Goal: Navigation & Orientation: Find specific page/section

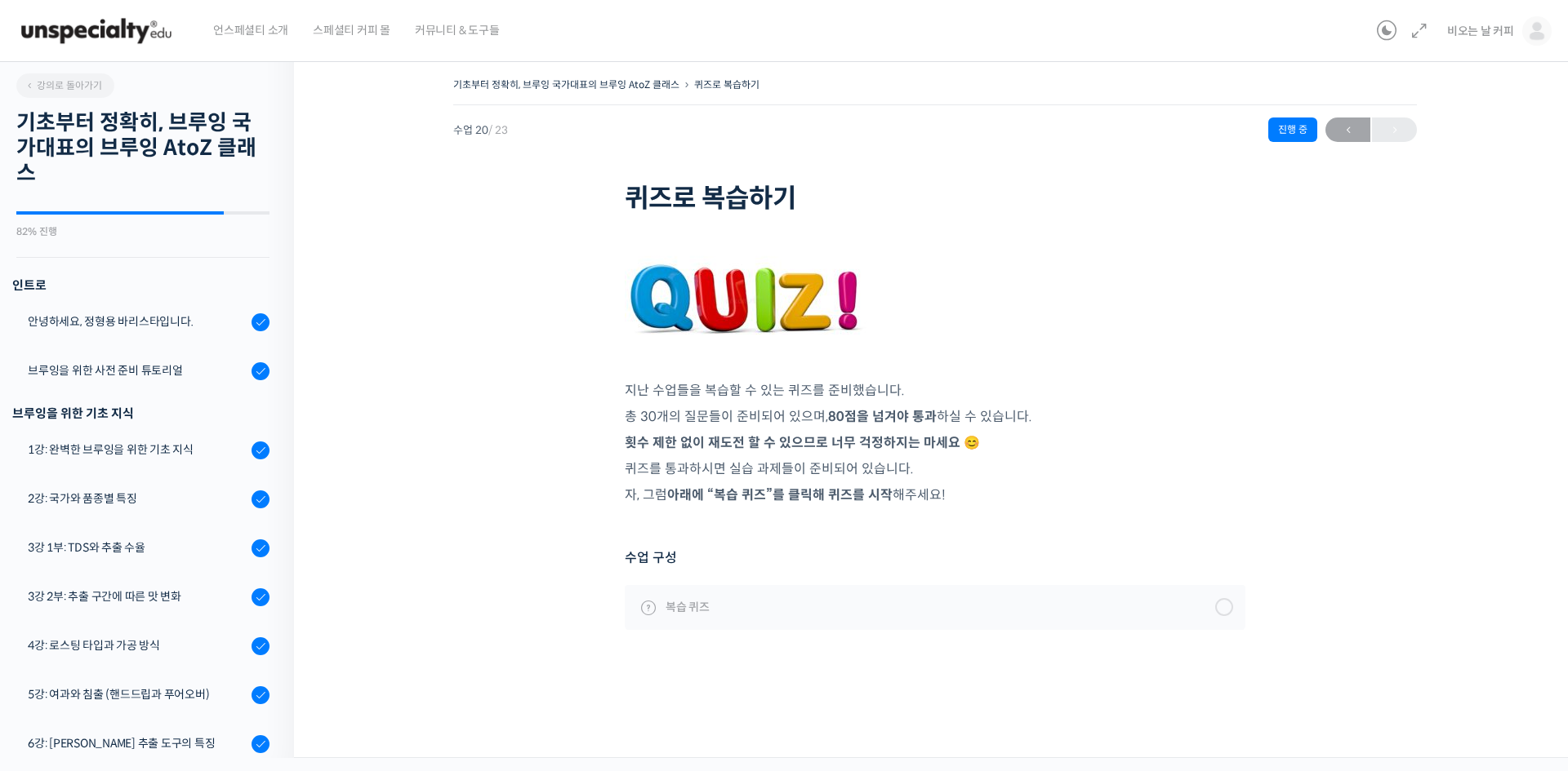
scroll to position [893, 0]
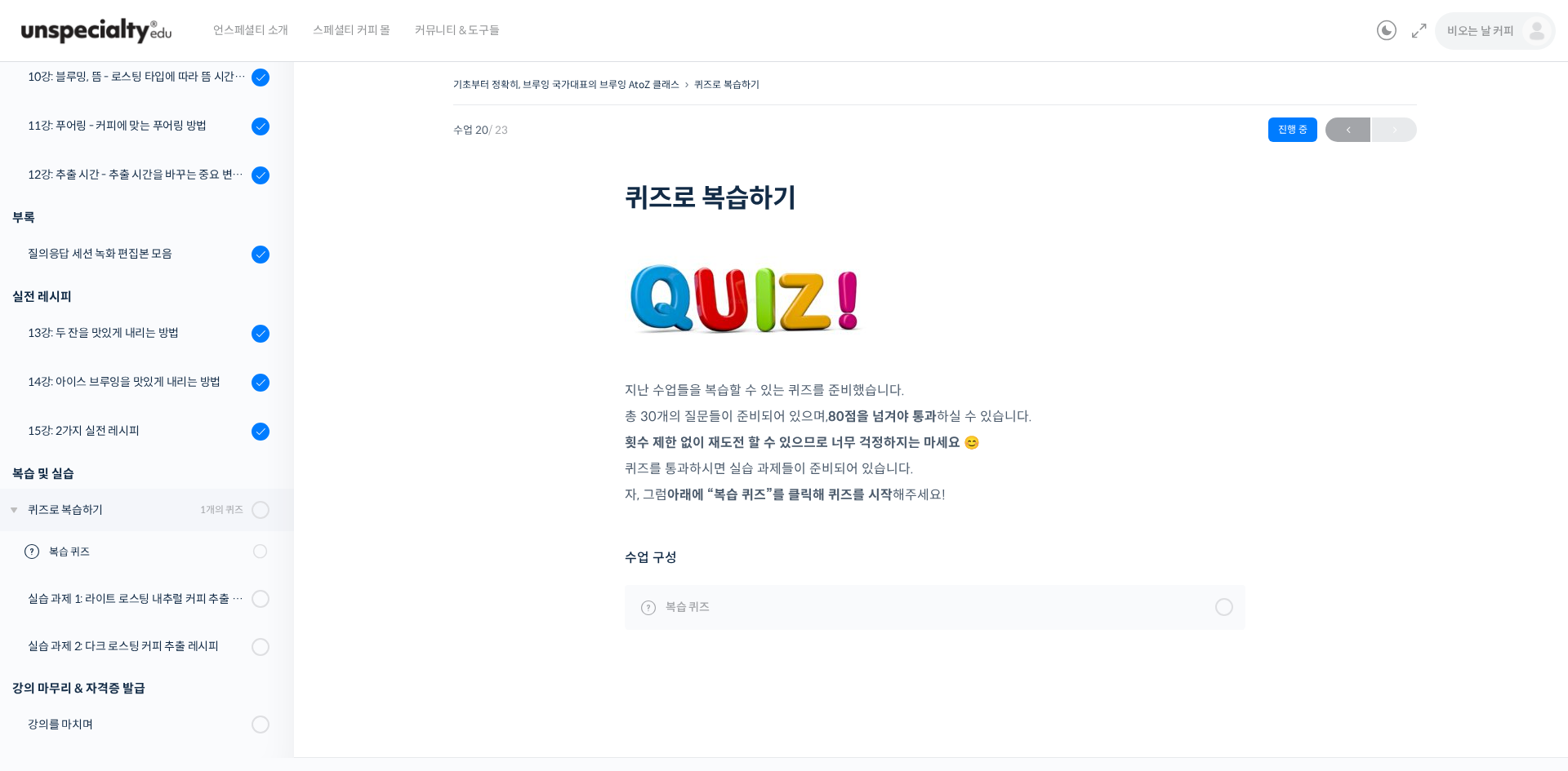
click at [1482, 30] on span "비오는 날 커피" at bounding box center [1480, 31] width 67 height 15
click at [1436, 189] on span "수강생 그룹" at bounding box center [1430, 190] width 51 height 14
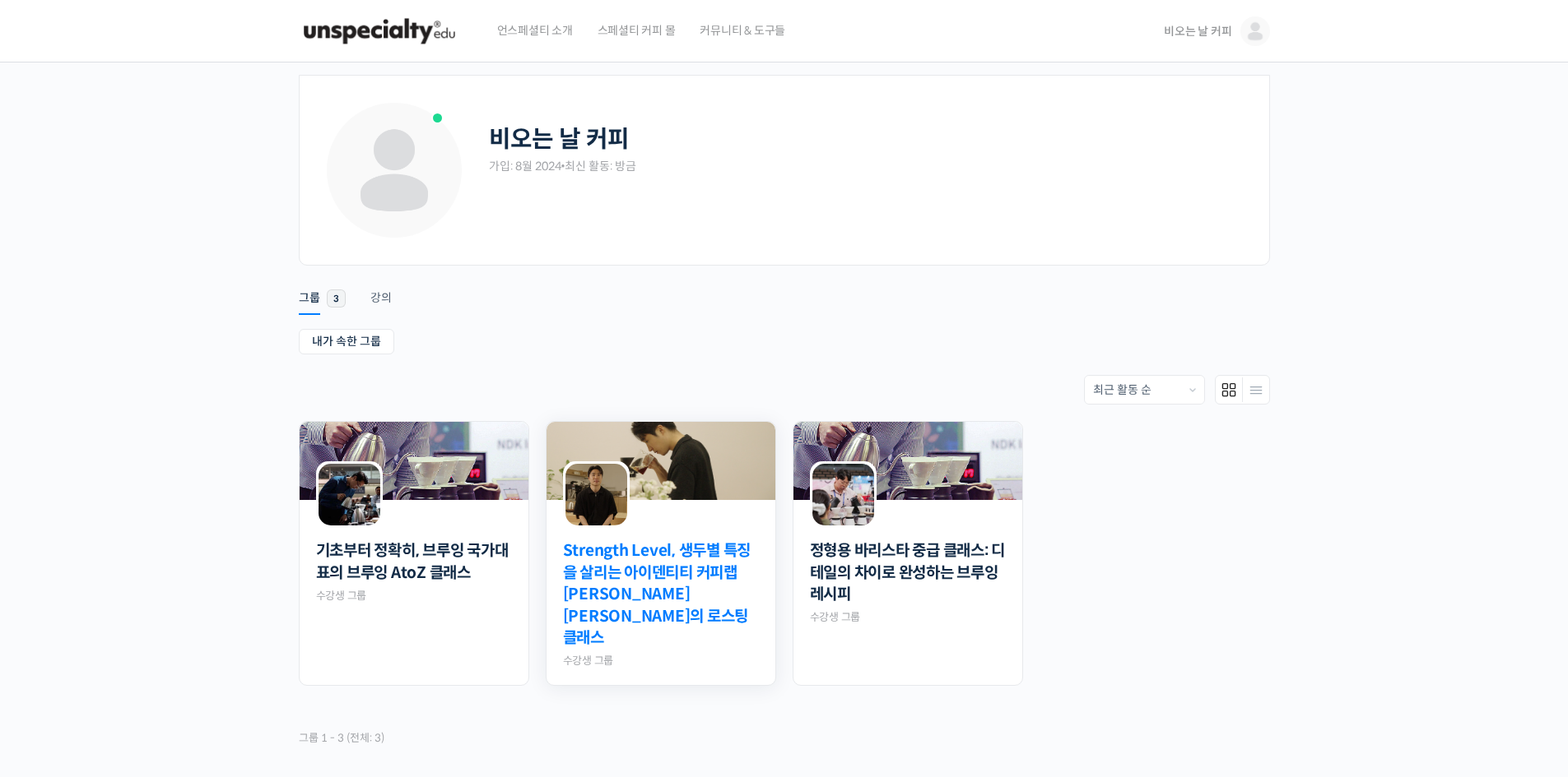
click at [679, 572] on link "Strength Level, 생두별 특징을 살리는 아이덴티티 커피랩 [PERSON_NAME] [PERSON_NAME]의 로스팅 클래스" at bounding box center [661, 594] width 196 height 109
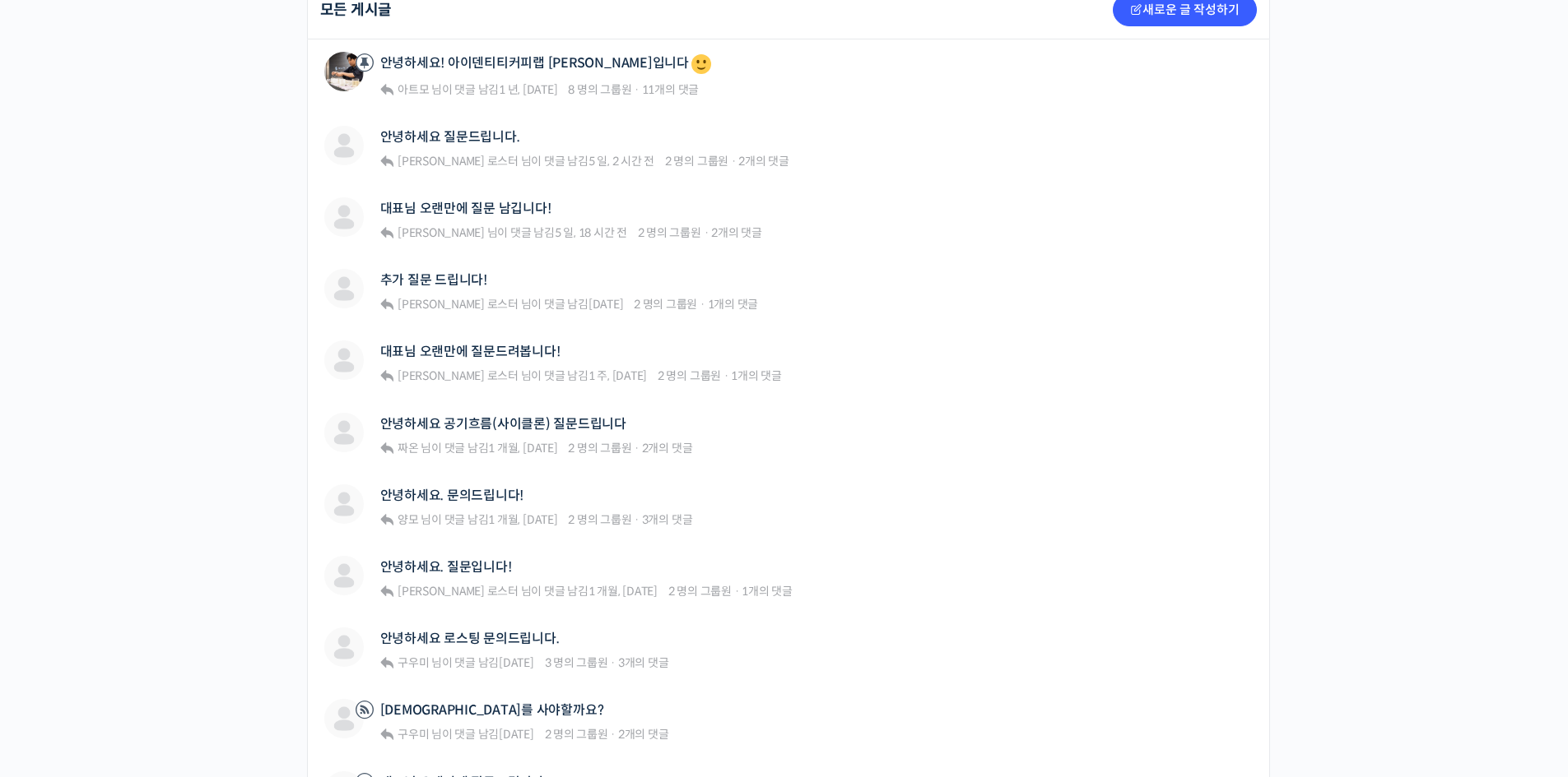
scroll to position [520, 0]
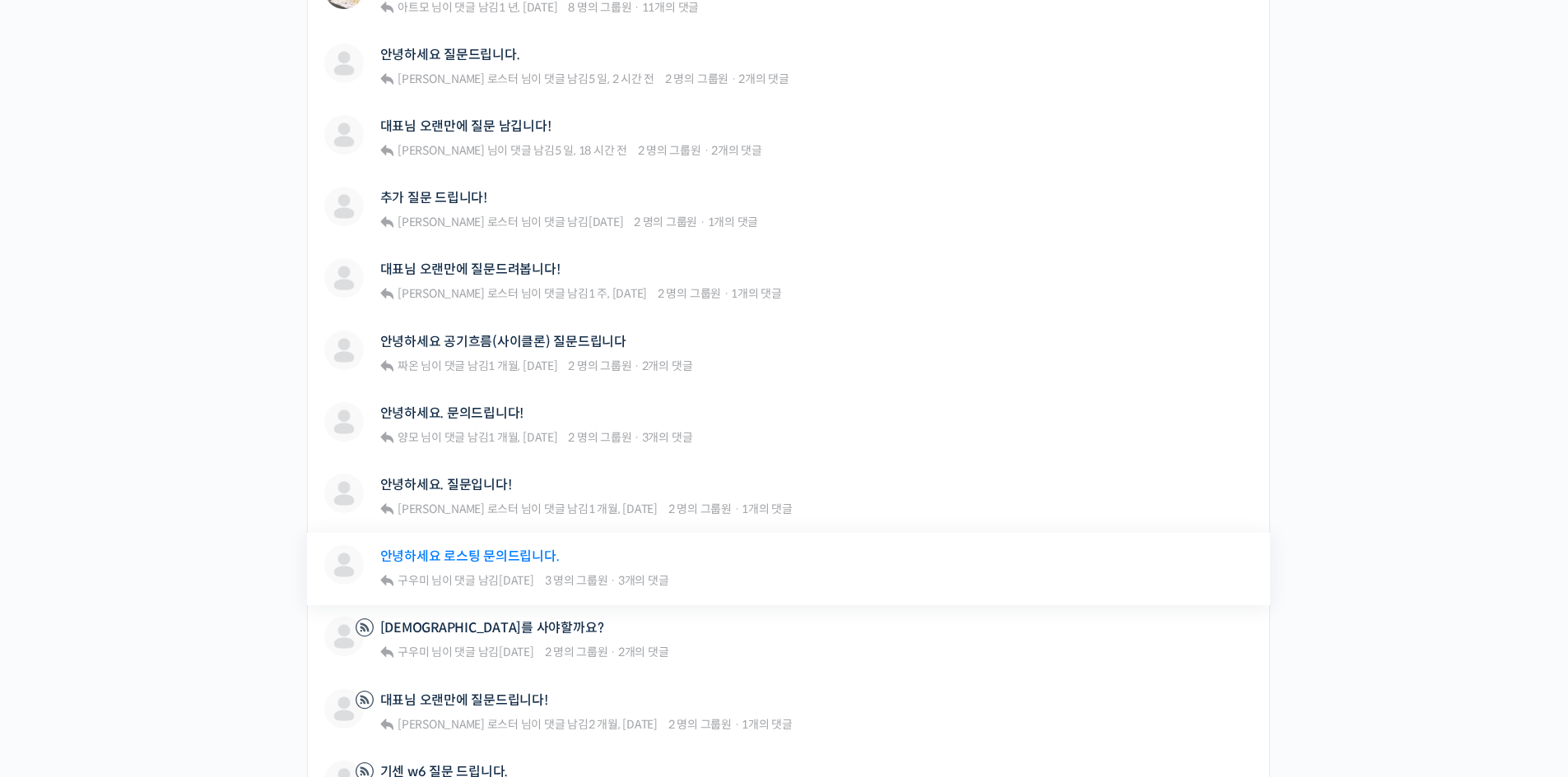
click at [479, 556] on link "안녕하세요 로스팅 문의드립니다." at bounding box center [469, 556] width 179 height 16
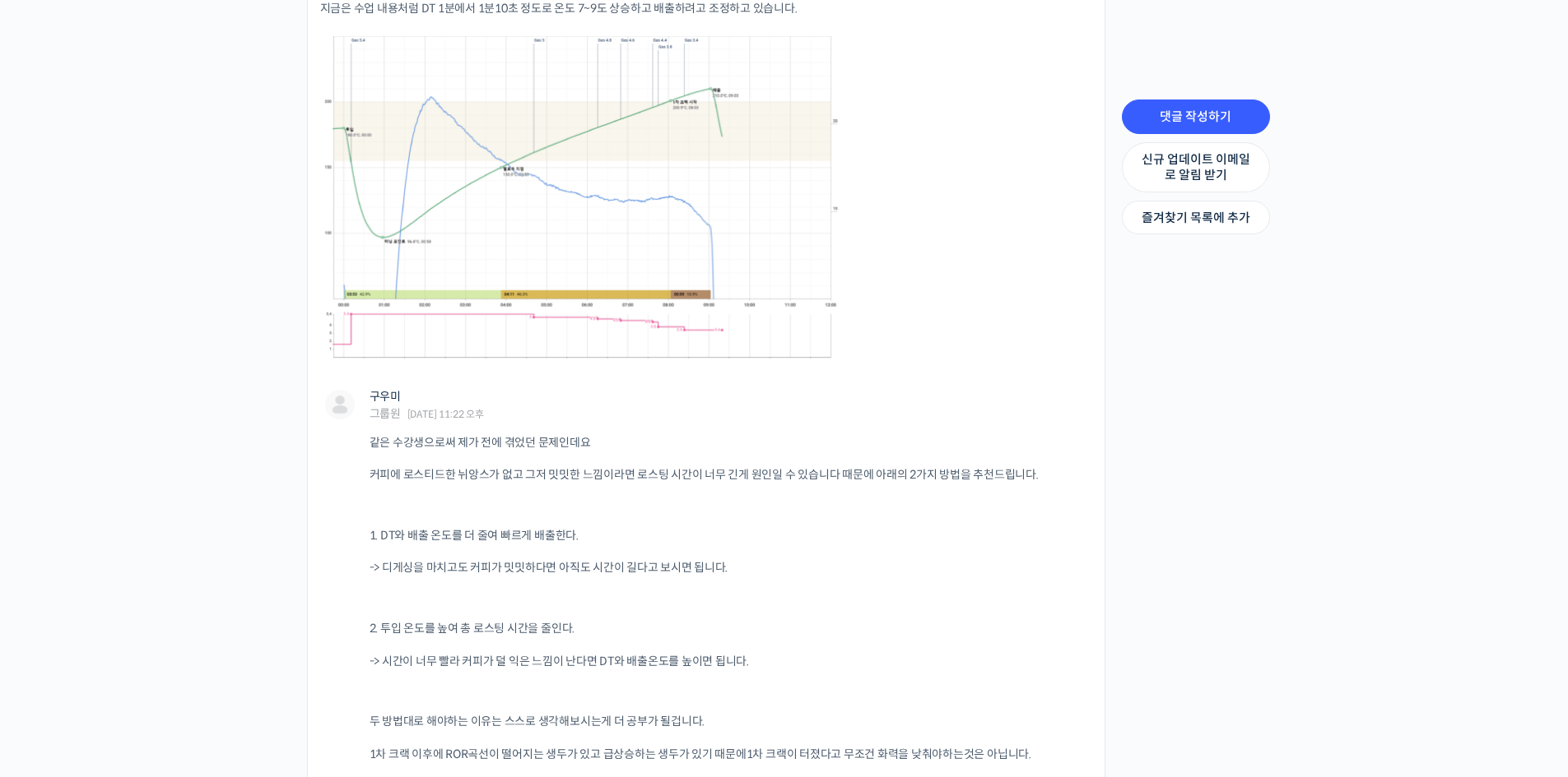
scroll to position [2248, 0]
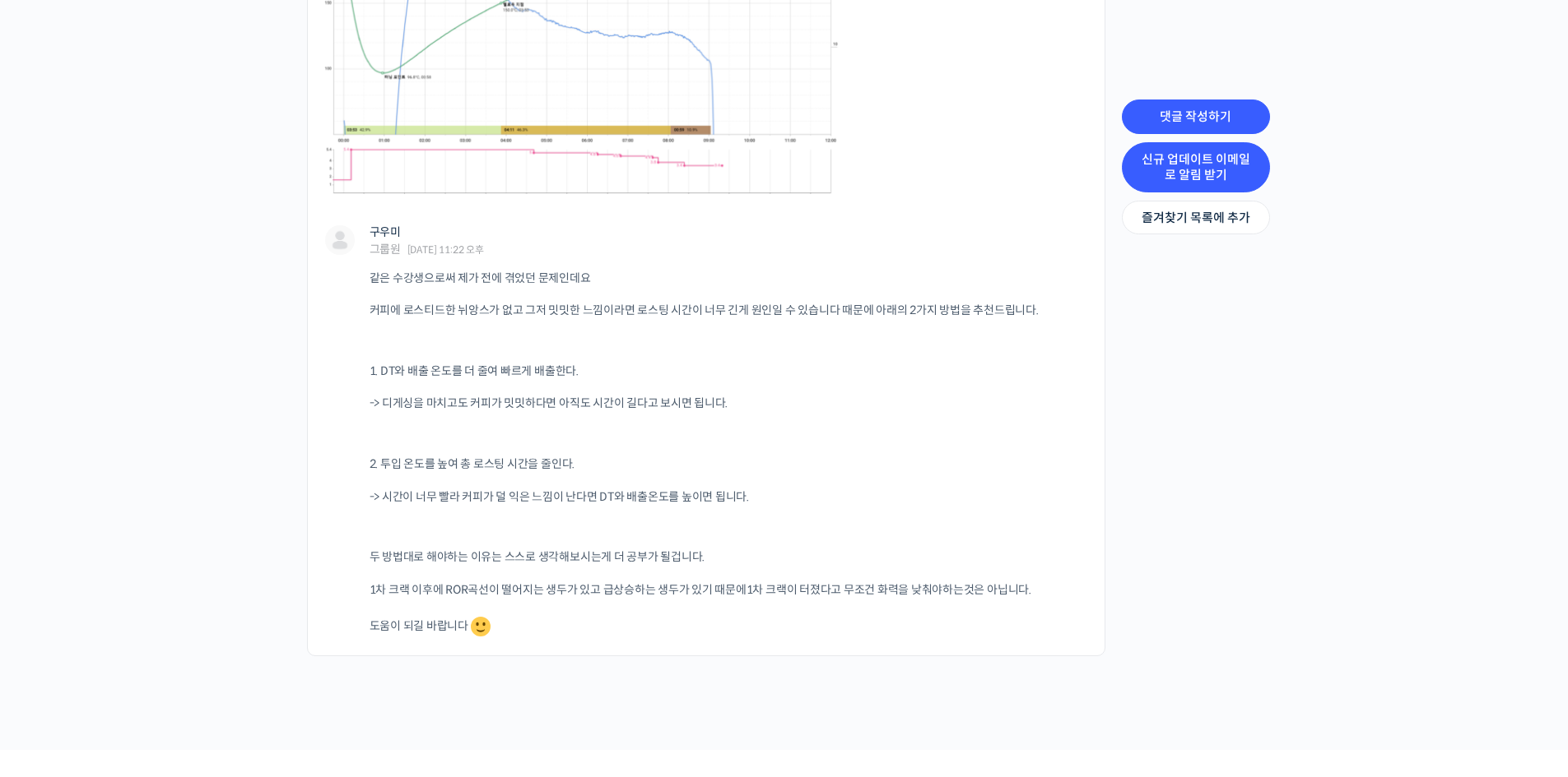
click at [1223, 175] on link "신규 업데이트 이메일로 알림 받기" at bounding box center [1196, 168] width 148 height 50
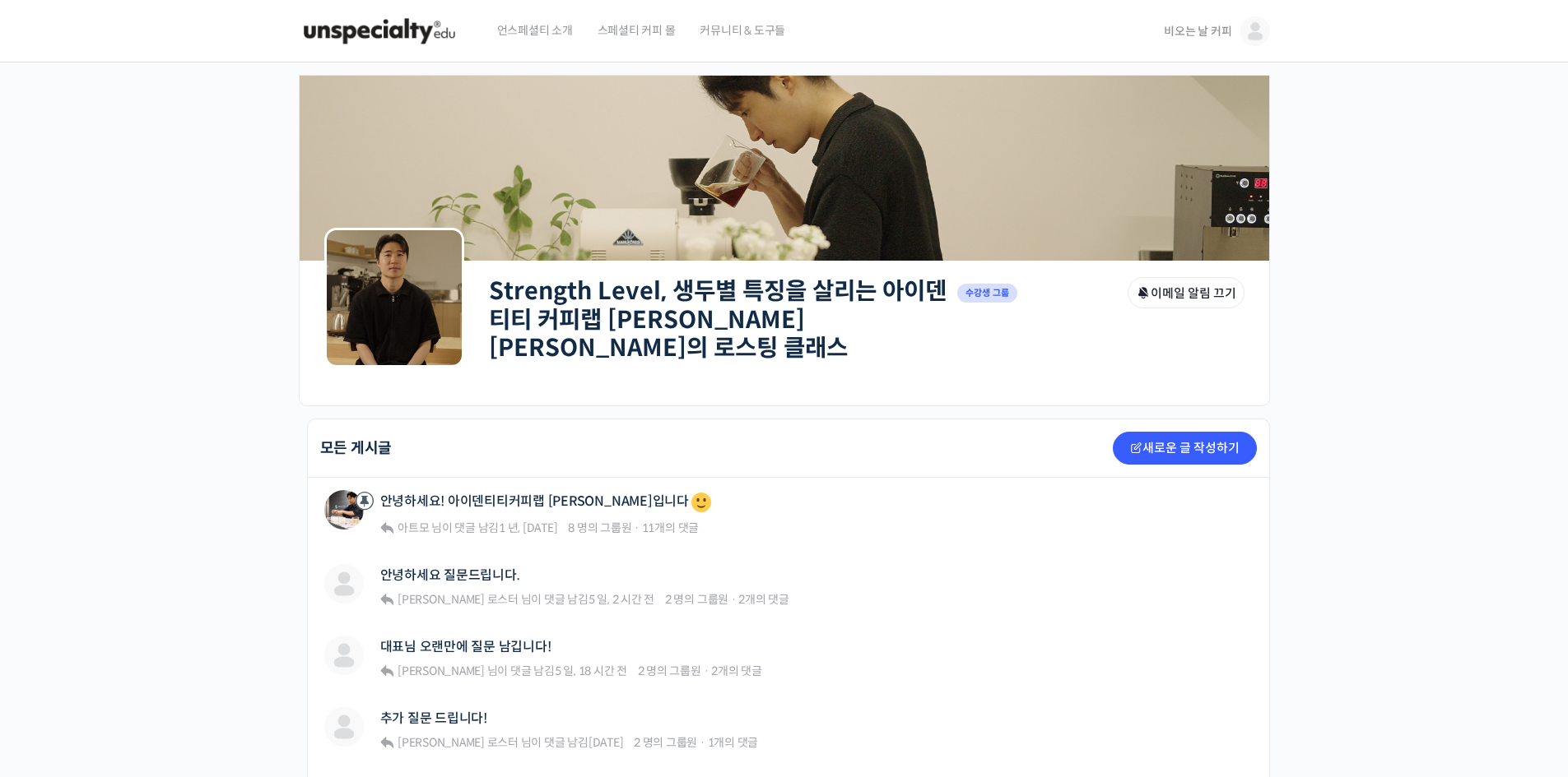
click at [1197, 39] on link "비오는 날 커피" at bounding box center [1216, 31] width 105 height 62
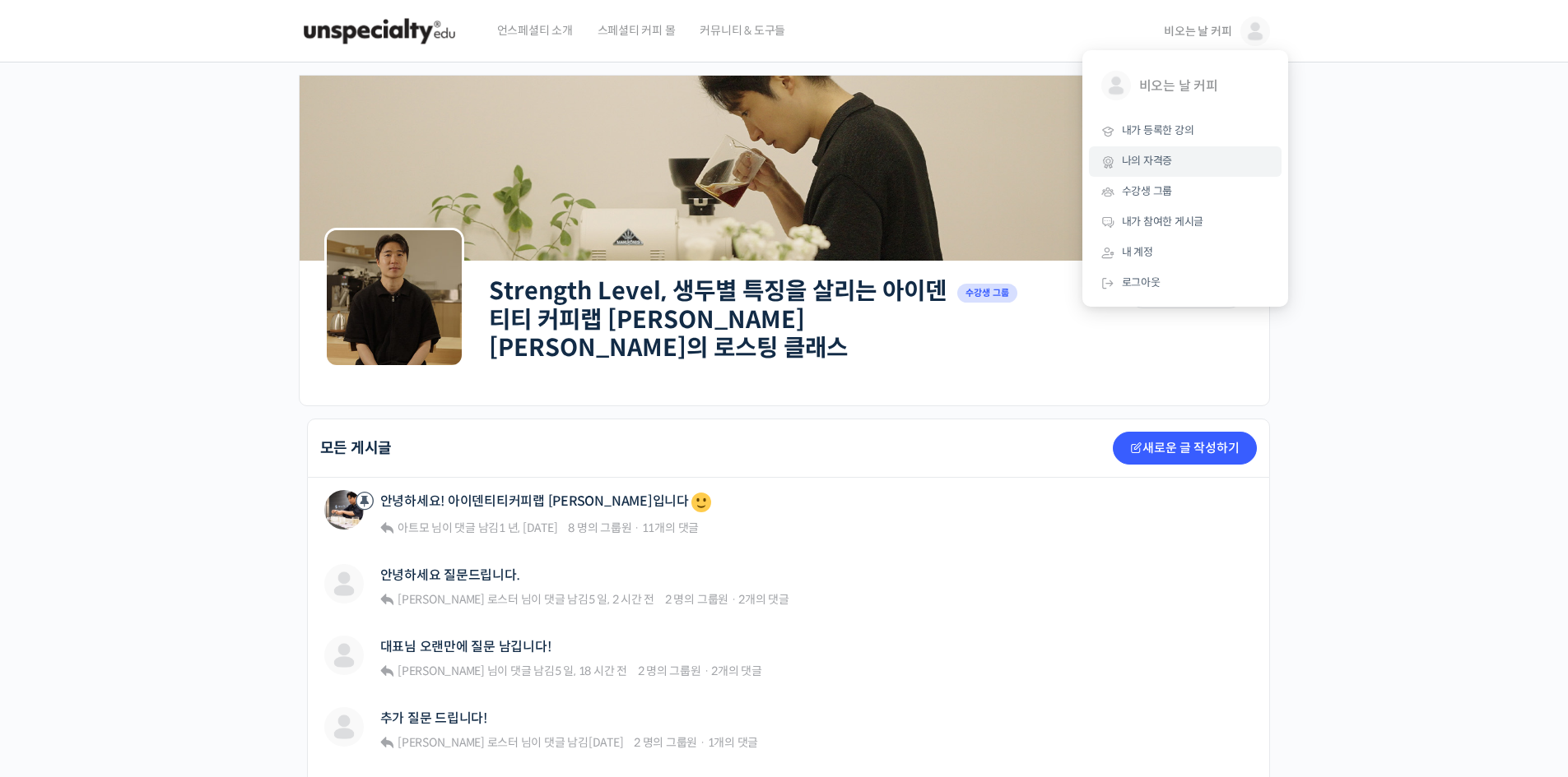
click at [1155, 161] on span "나의 자격증" at bounding box center [1147, 160] width 51 height 14
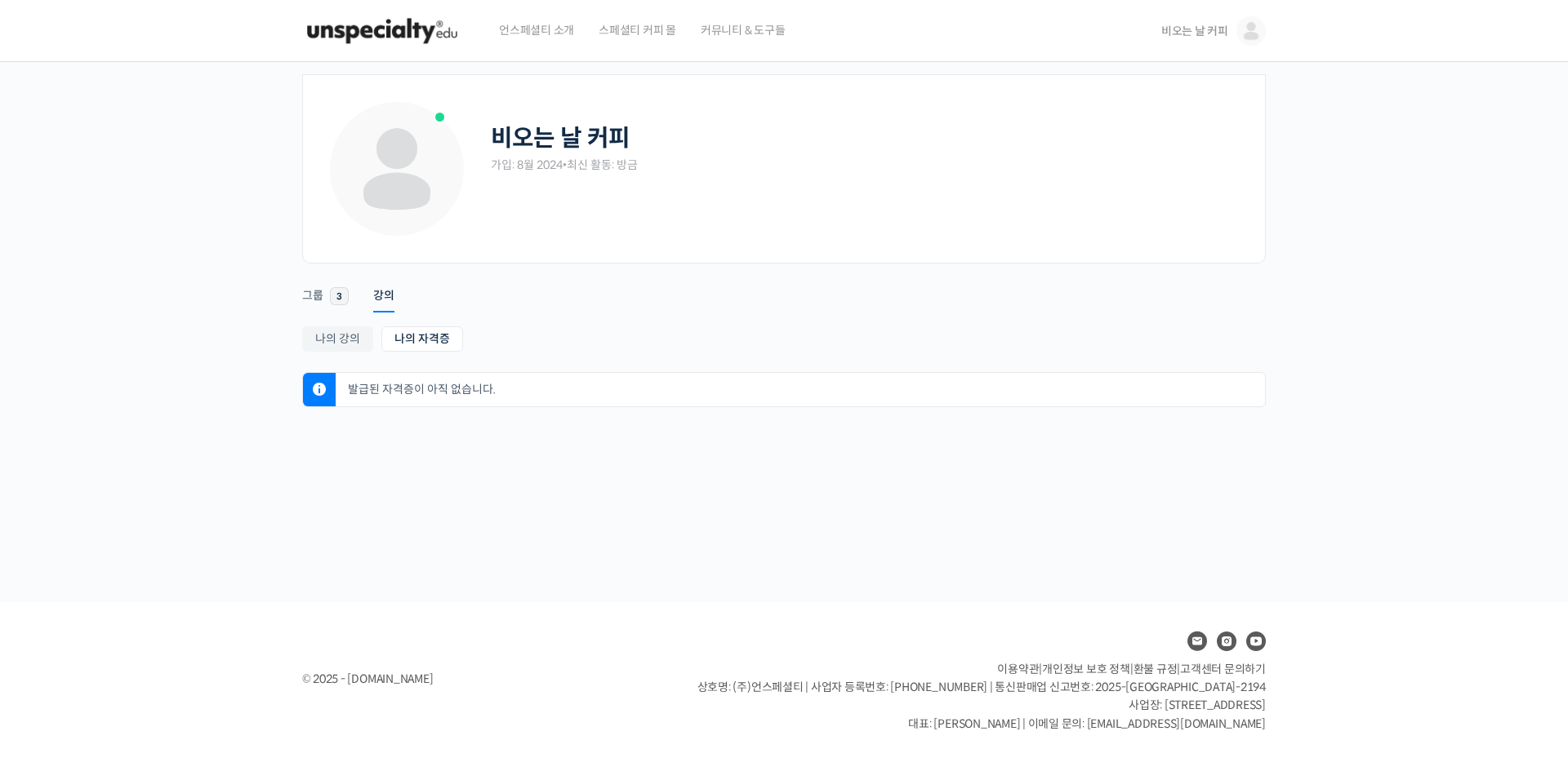
click at [753, 31] on span "커뮤니티 & 도구들" at bounding box center [744, 30] width 85 height 62
